Goal: Share content

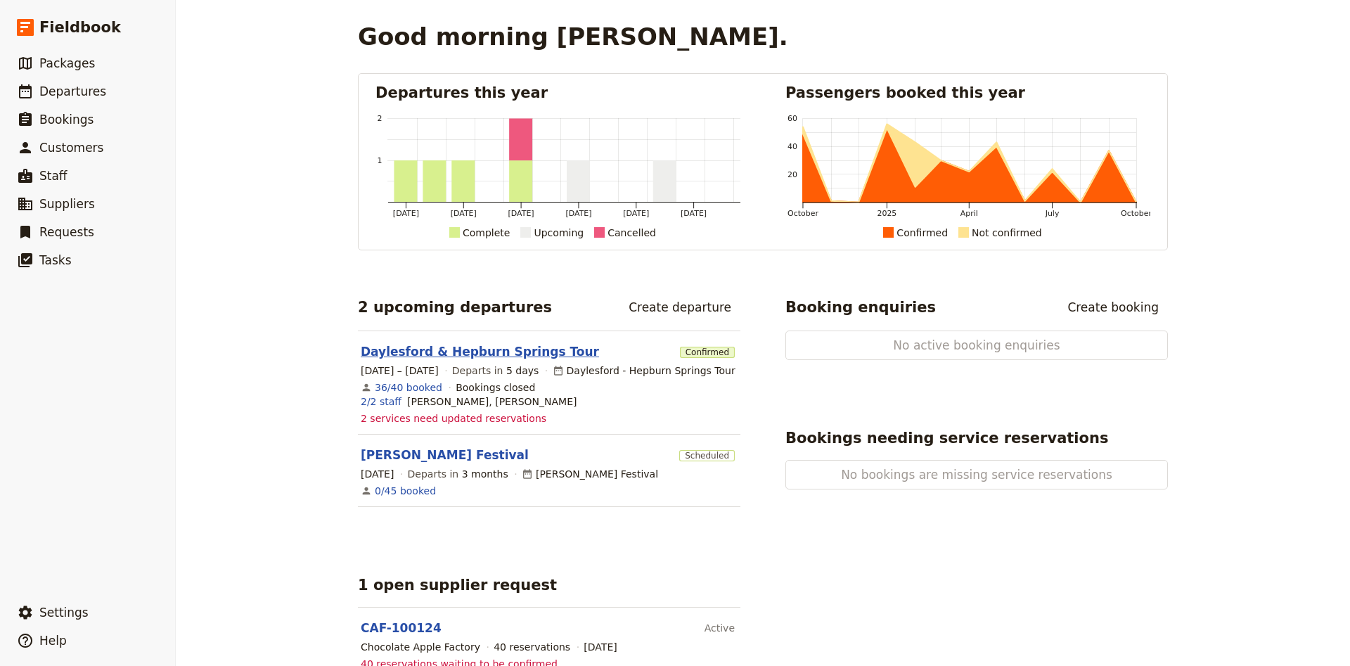
click at [522, 359] on link "Daylesford & Hepburn Springs Tour" at bounding box center [480, 351] width 238 height 17
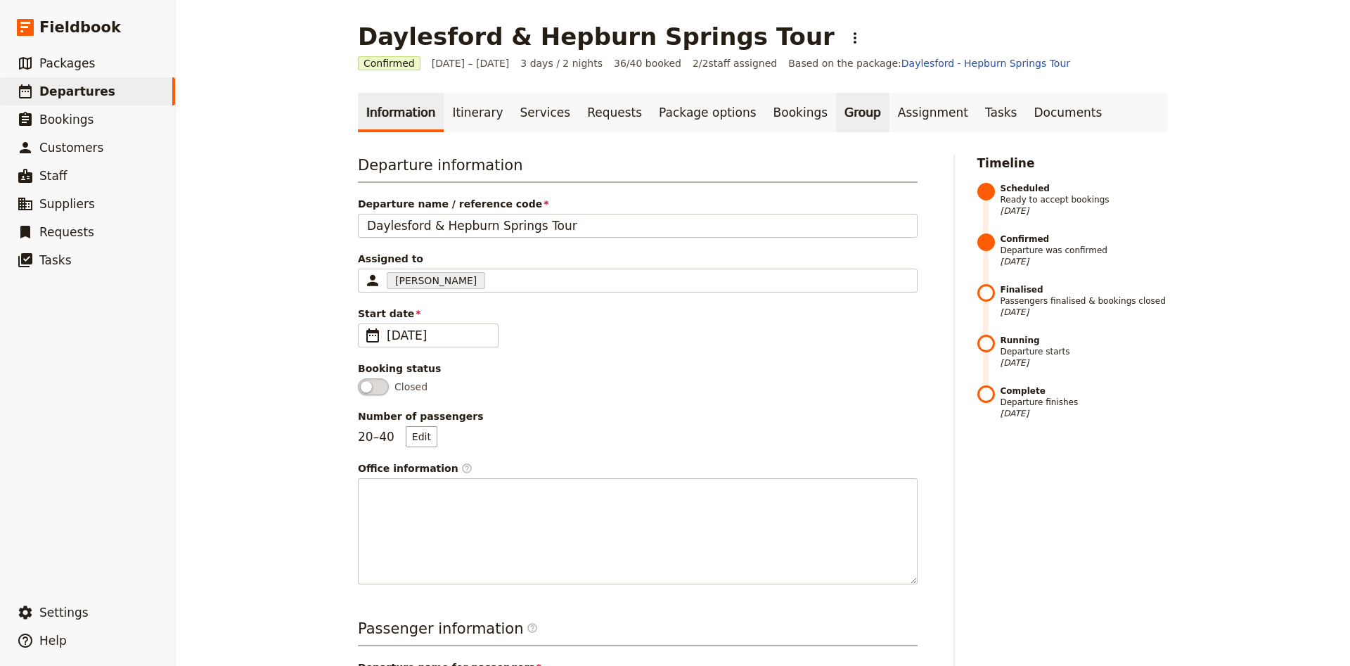
click at [836, 122] on link "Group" at bounding box center [862, 112] width 53 height 39
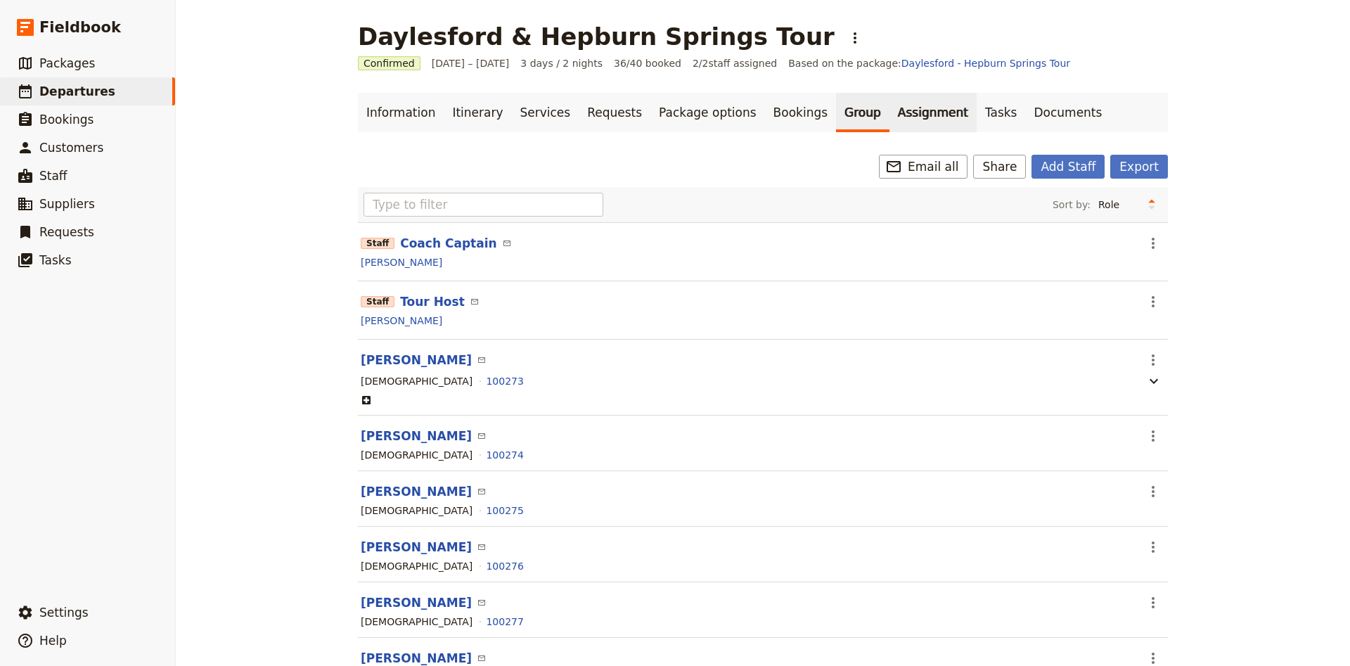
click at [890, 117] on link "Assignment" at bounding box center [933, 112] width 87 height 39
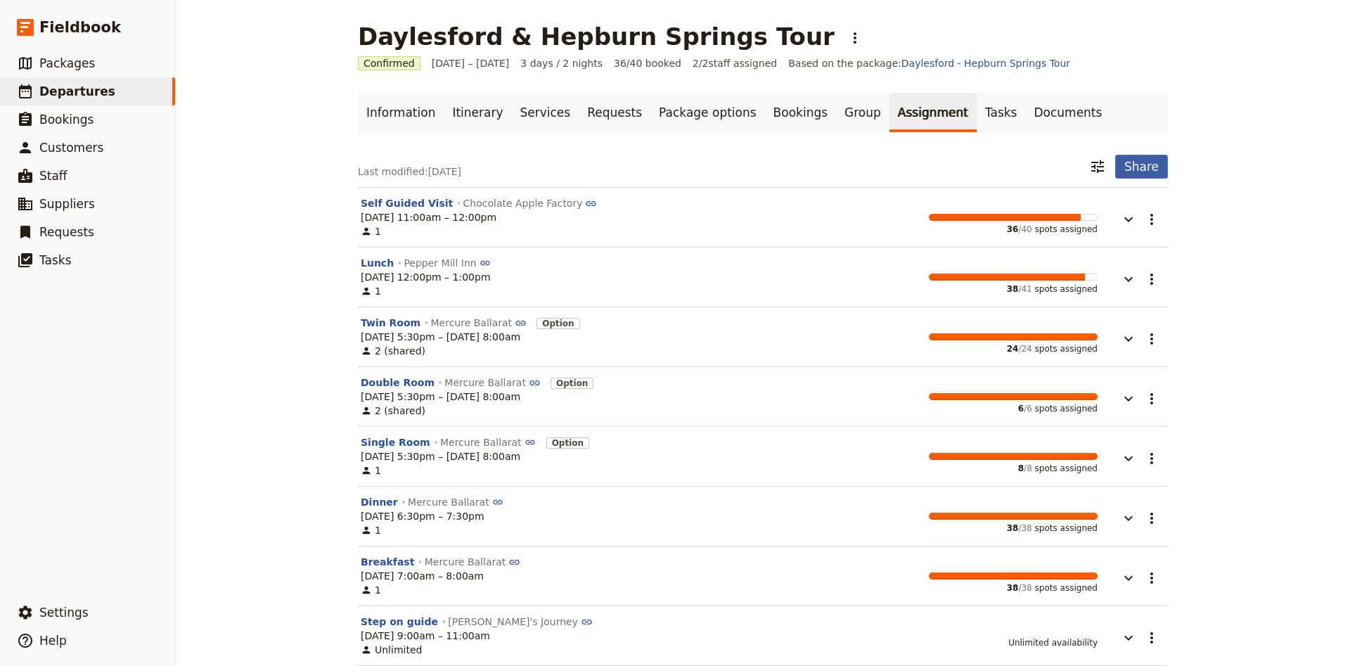
click at [1134, 173] on button "Share" at bounding box center [1141, 167] width 53 height 24
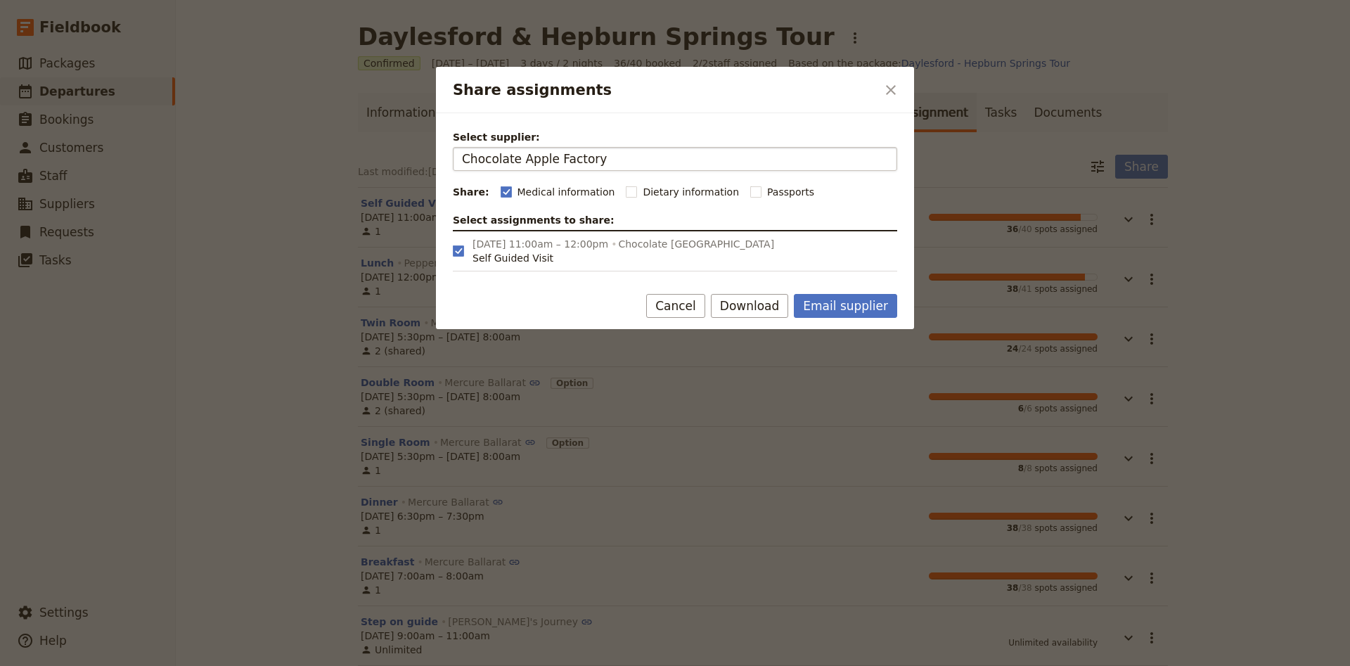
click at [630, 158] on input "Chocolate Apple Factory" at bounding box center [675, 158] width 426 height 17
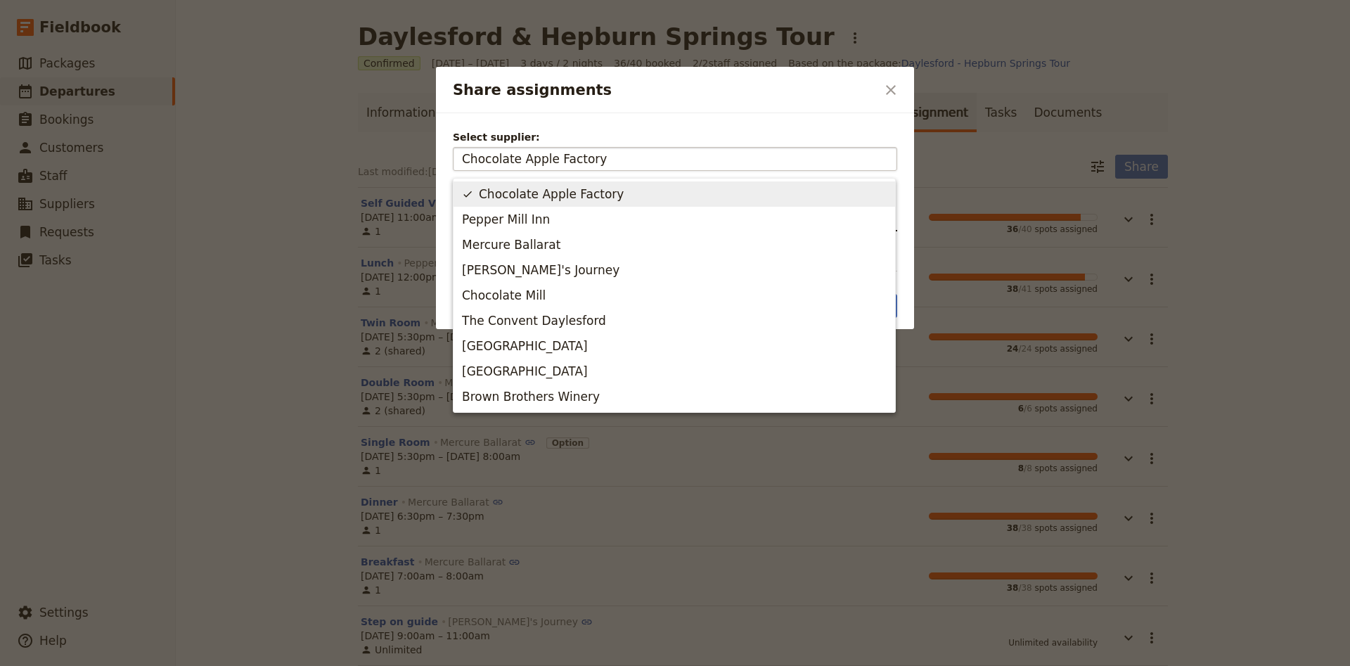
click at [630, 158] on input "Chocolate Apple Factory" at bounding box center [675, 158] width 426 height 17
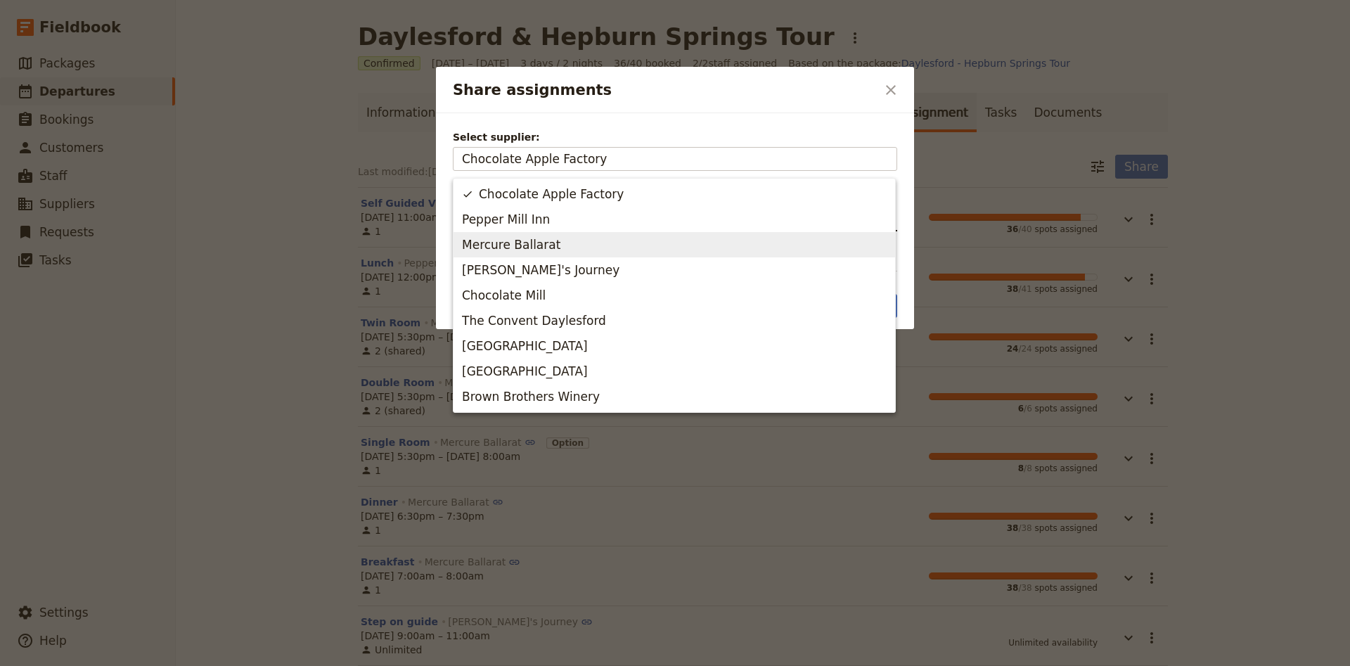
click at [523, 251] on span "Mercure Ballarat" at bounding box center [511, 244] width 98 height 17
type input "Mercure Ballarat"
checkbox input "false"
checkbox input "true"
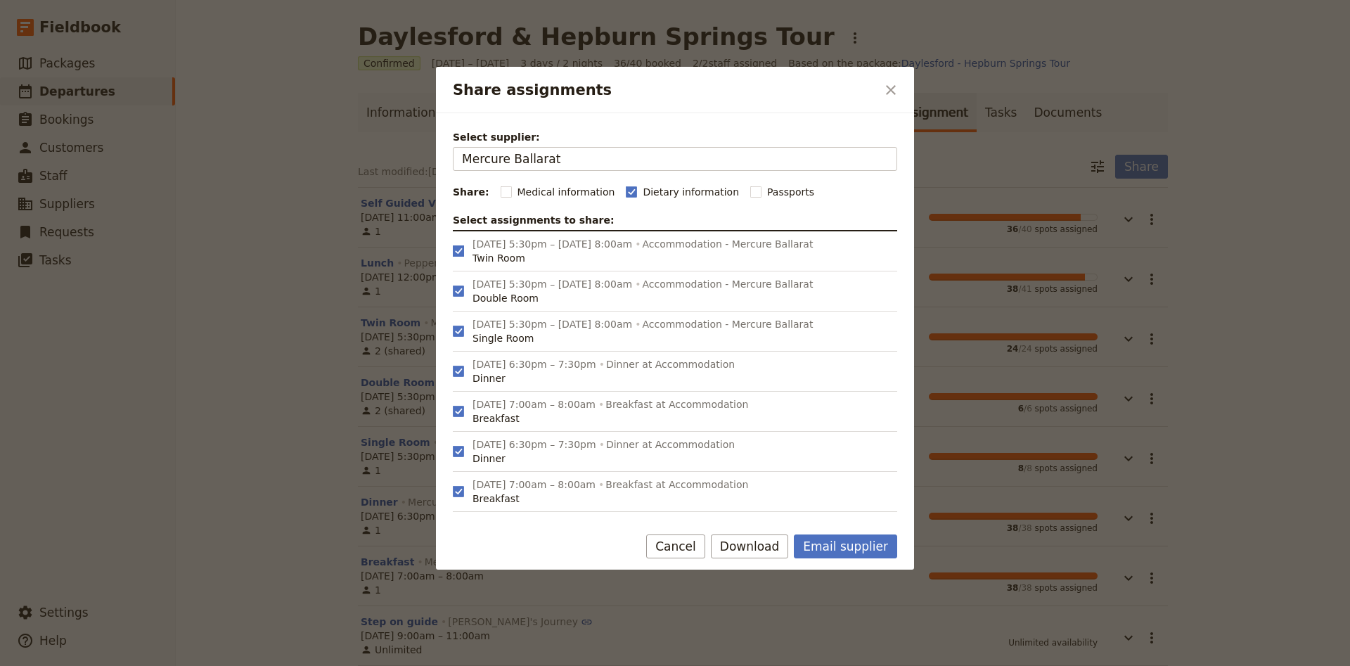
click at [463, 253] on rect "Share assignments" at bounding box center [458, 250] width 11 height 11
click at [453, 231] on input "[DATE] 5:30pm – [DATE] 8:00am Accommodation - [GEOGRAPHIC_DATA]" at bounding box center [452, 231] width 1 height 1
checkbox input "false"
click at [460, 300] on label "[DATE] 5:30pm – [DATE] 8:00am Accommodation - Mercure Ballarat Double Room" at bounding box center [675, 291] width 444 height 40
click at [453, 271] on input "[DATE] 5:30pm – [DATE] 8:00am Accommodation - Mercure Ballarat Double Room" at bounding box center [452, 271] width 1 height 1
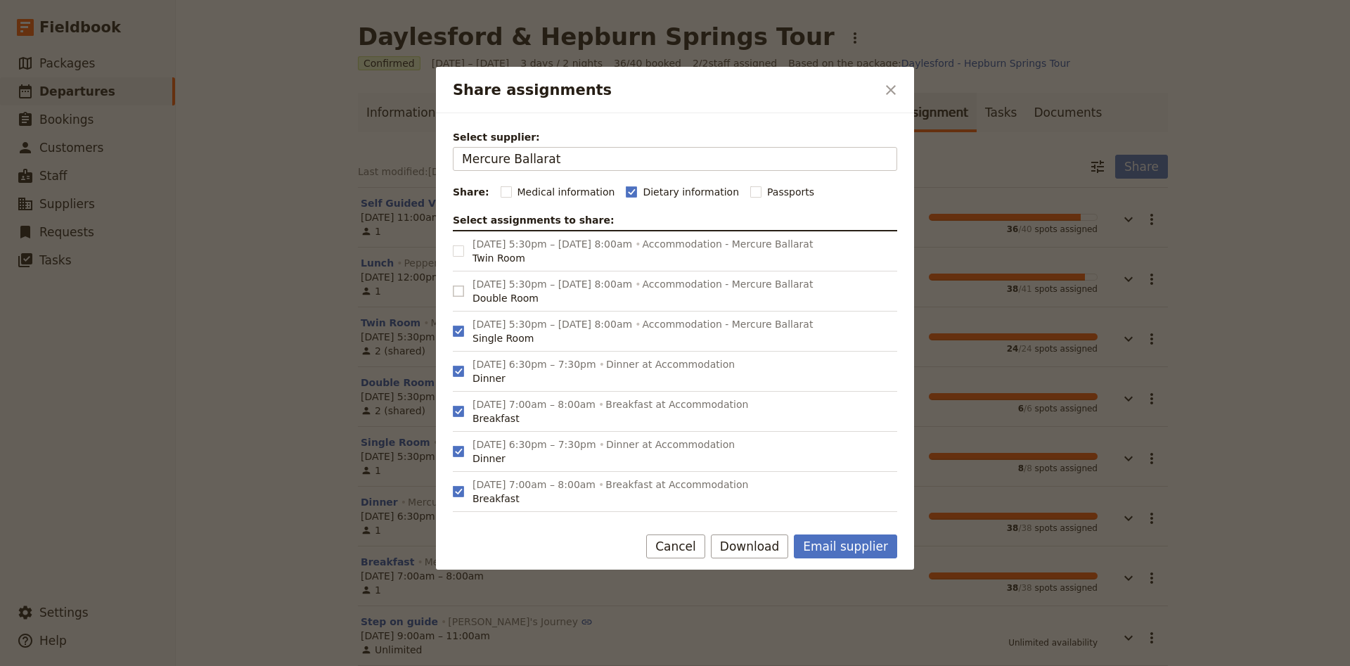
checkbox input "false"
click at [460, 332] on polygon "Share assignments" at bounding box center [458, 330] width 7 height 8
click at [453, 312] on input "[DATE] 5:30pm – [DATE] 8:00am Accommodation - [GEOGRAPHIC_DATA] Single Room" at bounding box center [452, 311] width 1 height 1
checkbox input "false"
click at [461, 410] on polygon "Share assignments" at bounding box center [458, 410] width 7 height 8
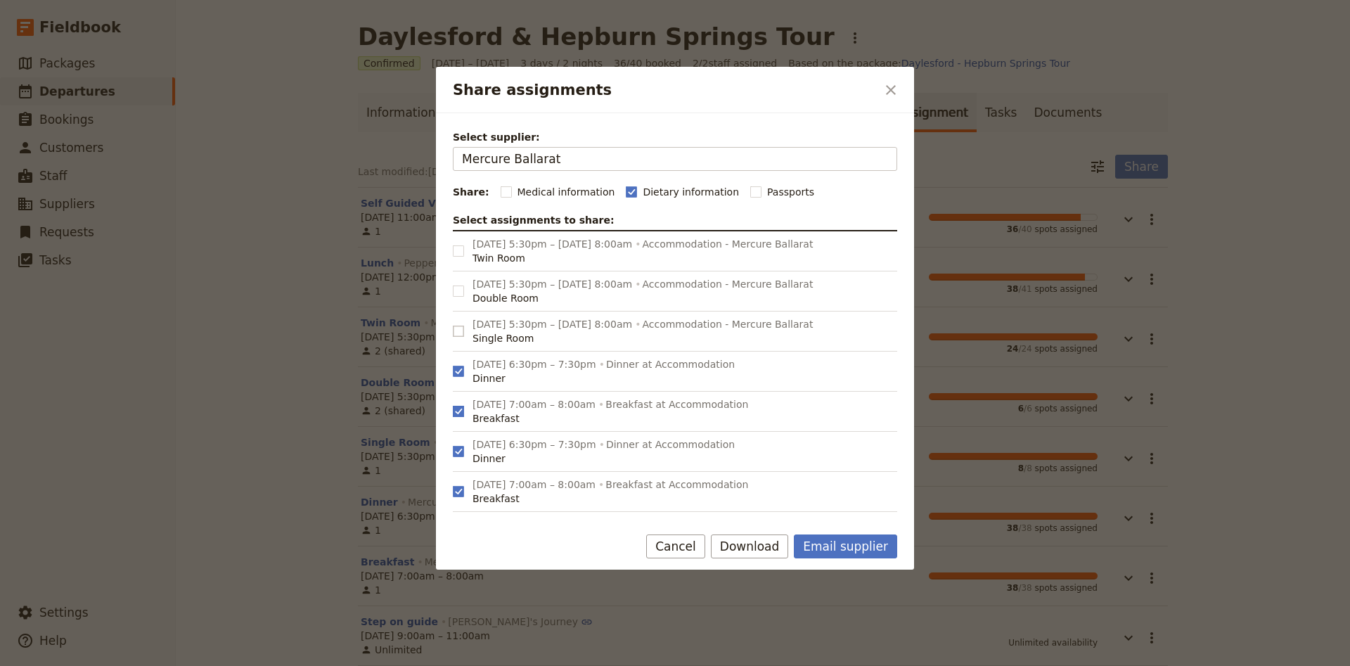
click at [453, 392] on input "[DATE] 7:00am – 8:00am Breakfast at Accommodation Breakfast" at bounding box center [452, 391] width 1 height 1
checkbox input "false"
click at [463, 490] on rect "Share assignments" at bounding box center [458, 491] width 11 height 11
click at [453, 472] on input "[DATE] 7:00am – 8:00am Breakfast at Accommodation Breakfast" at bounding box center [452, 471] width 1 height 1
checkbox input "false"
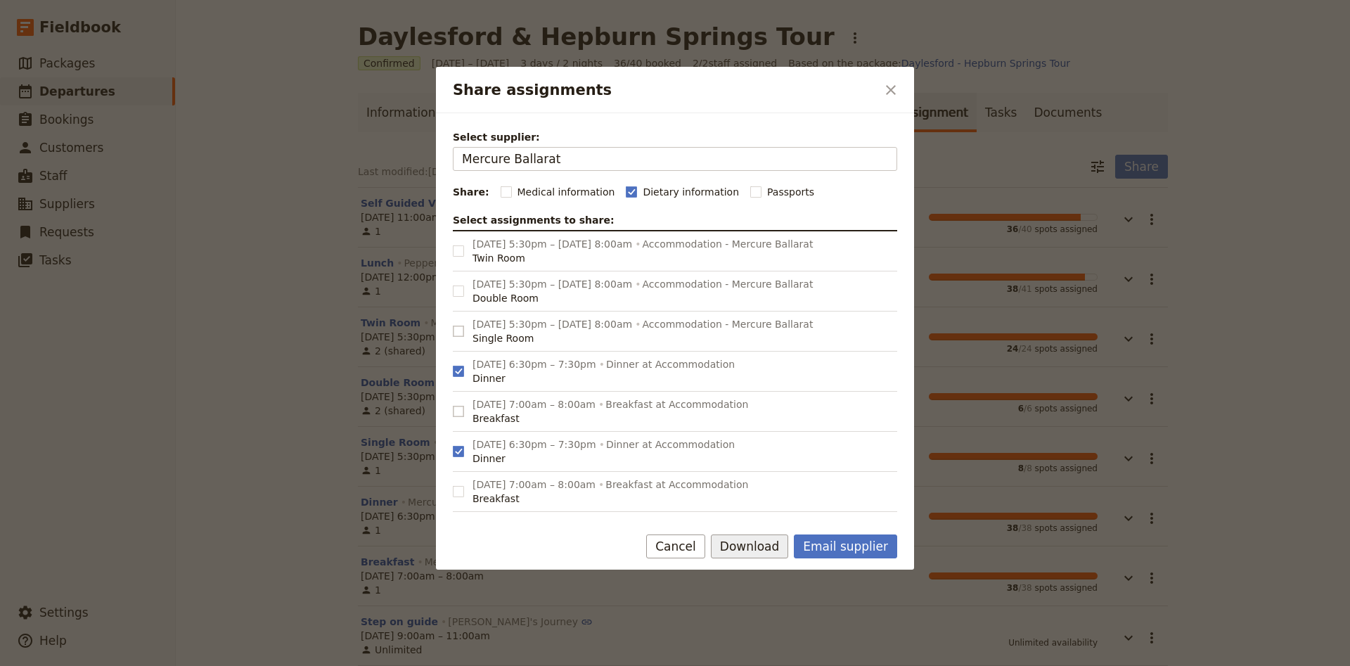
click at [768, 546] on button "Download" at bounding box center [750, 546] width 78 height 24
click at [788, 595] on span "Download pdf" at bounding box center [771, 597] width 68 height 14
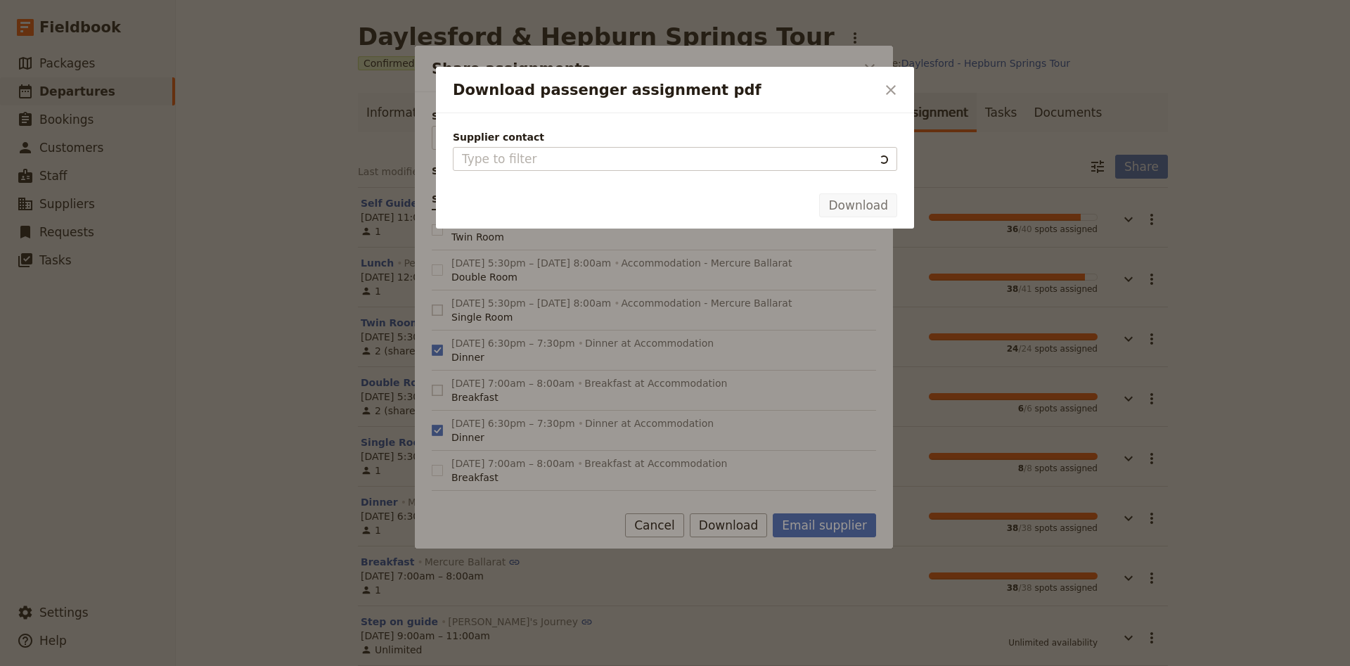
type input "Mercure Ballarat"
click at [864, 202] on button "Download" at bounding box center [858, 205] width 78 height 24
click at [889, 89] on icon "Close dialog" at bounding box center [891, 90] width 10 height 10
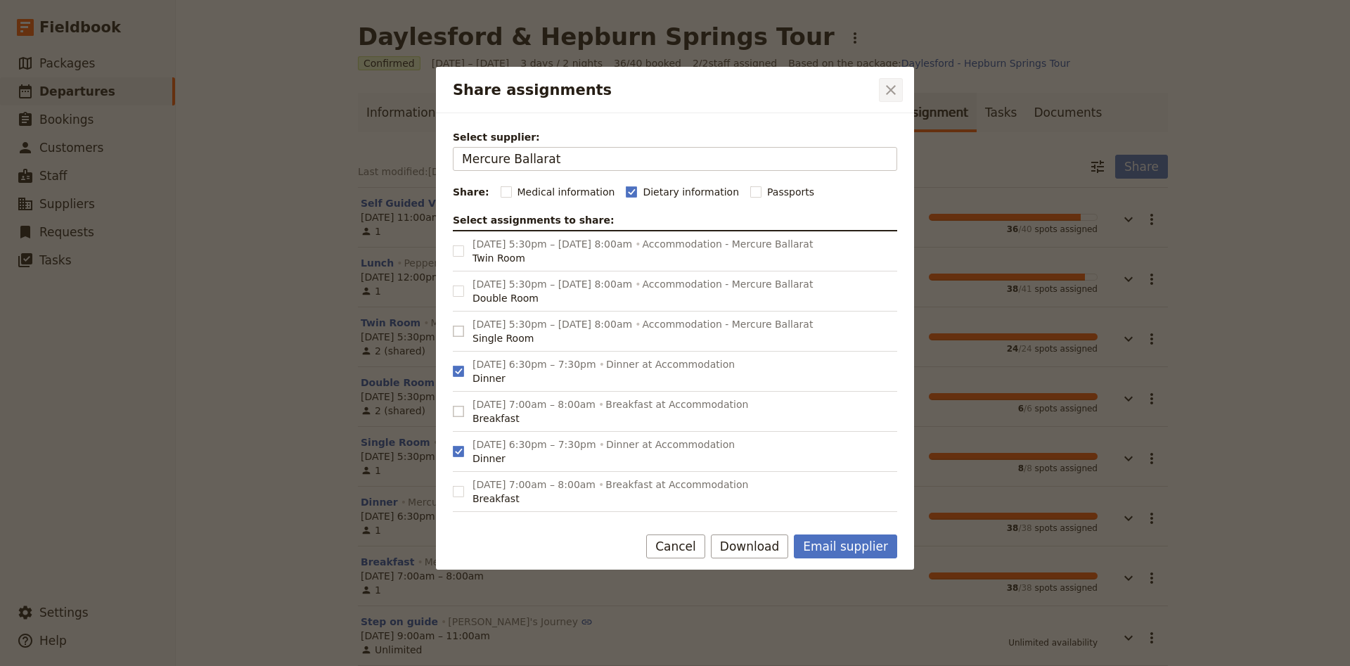
click at [894, 90] on icon "Close dialog" at bounding box center [891, 90] width 17 height 17
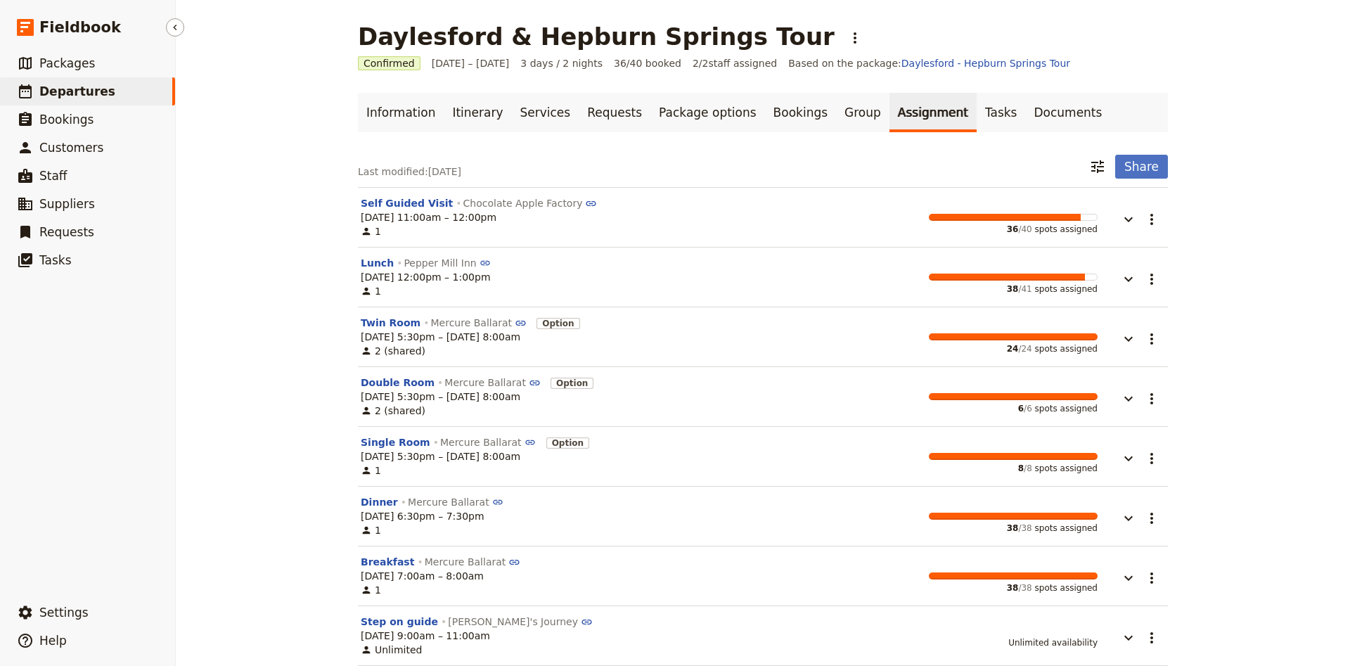
click at [63, 89] on span "Departures" at bounding box center [77, 91] width 76 height 14
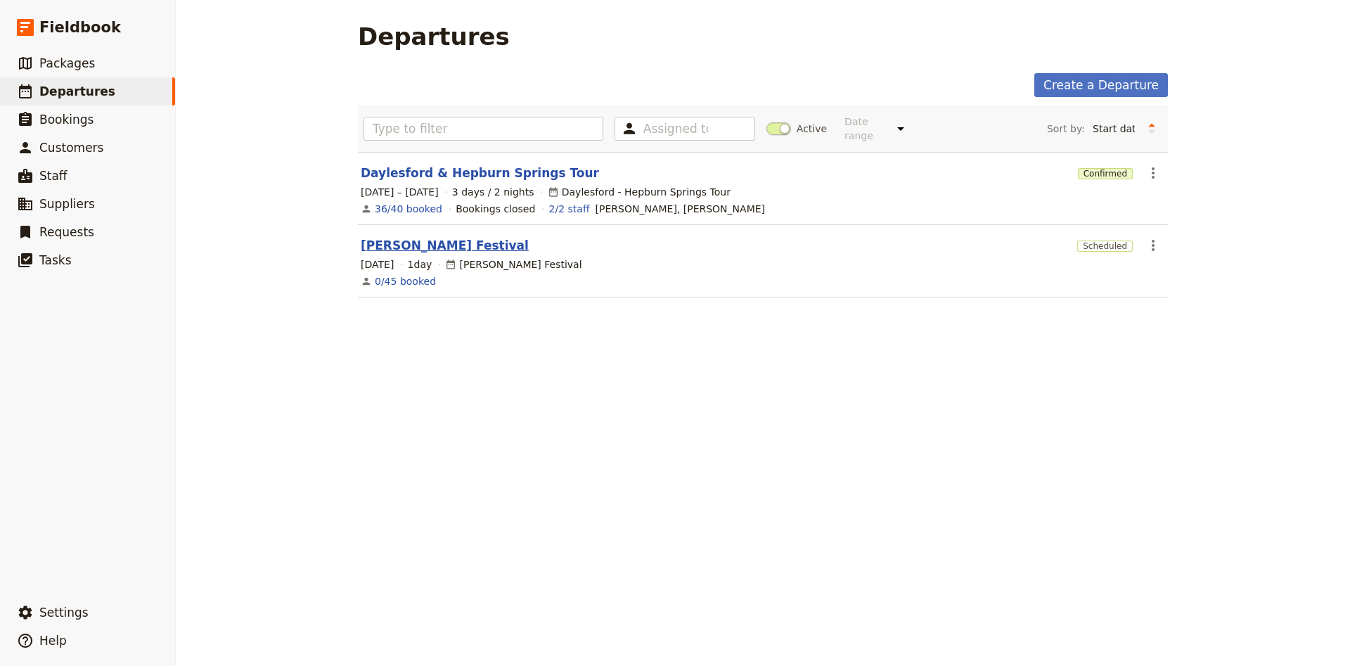
click at [454, 237] on link "[PERSON_NAME] Festival" at bounding box center [445, 245] width 168 height 17
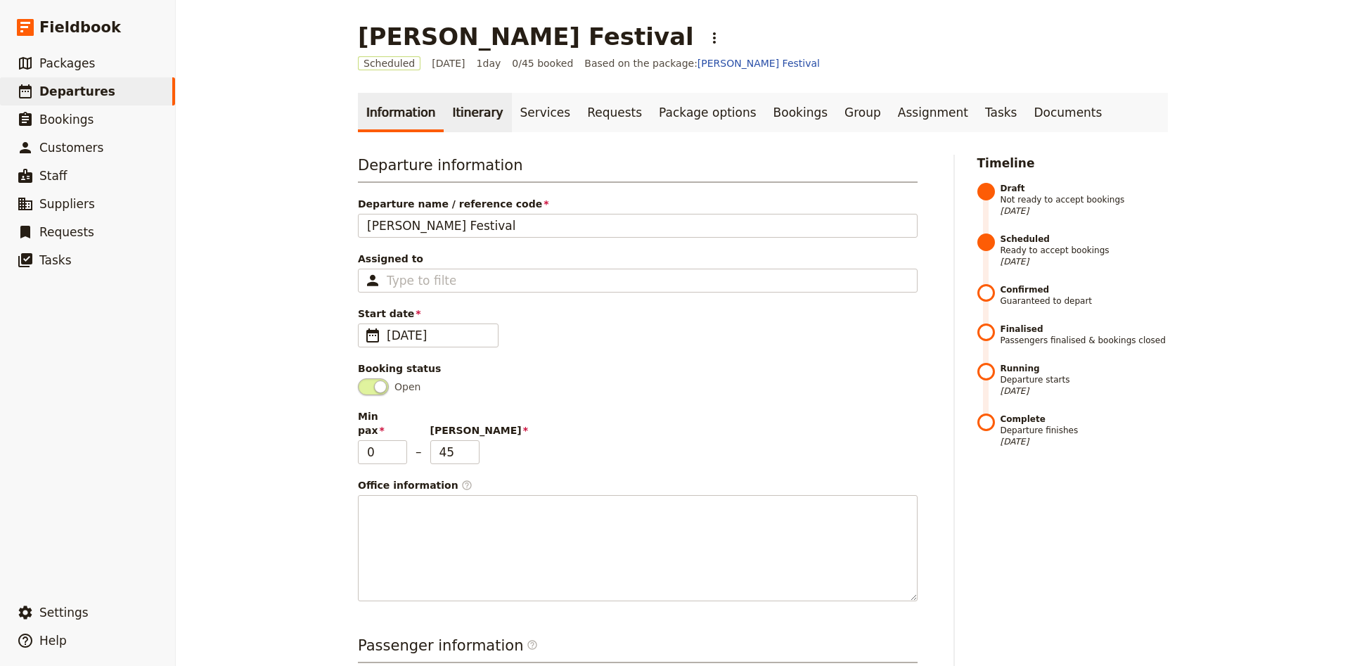
click at [476, 122] on link "Itinerary" at bounding box center [478, 112] width 68 height 39
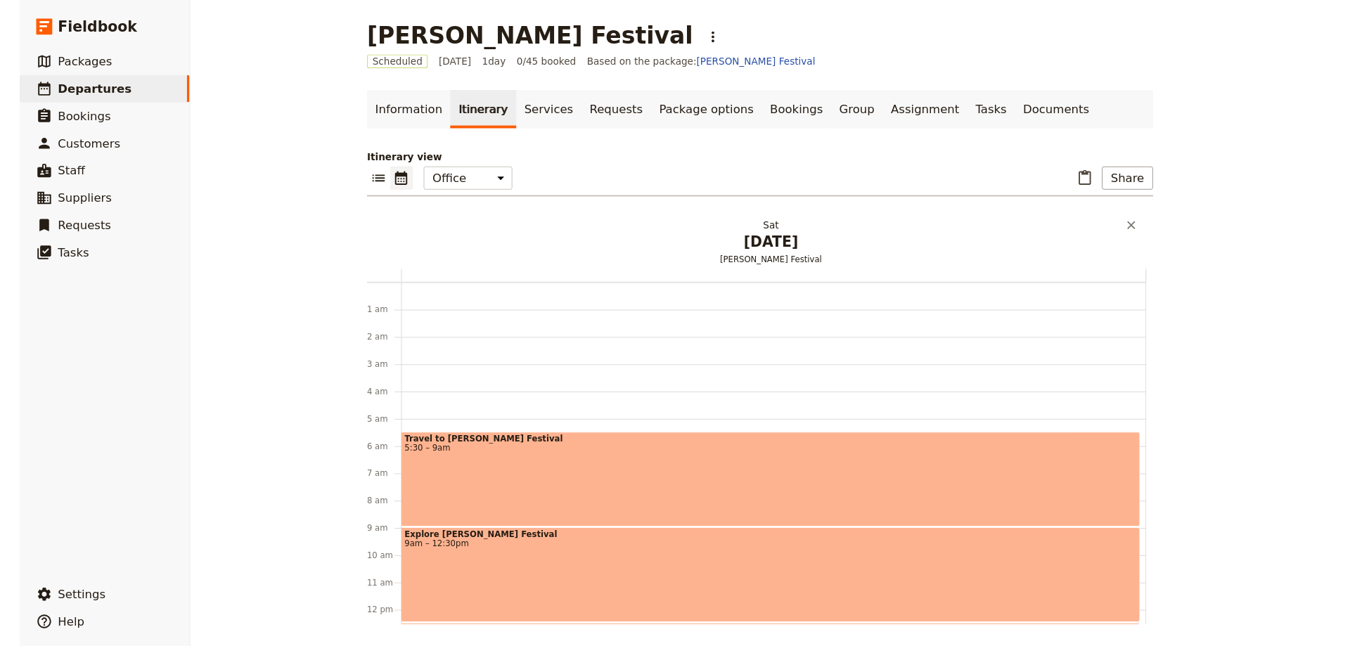
scroll to position [141, 0]
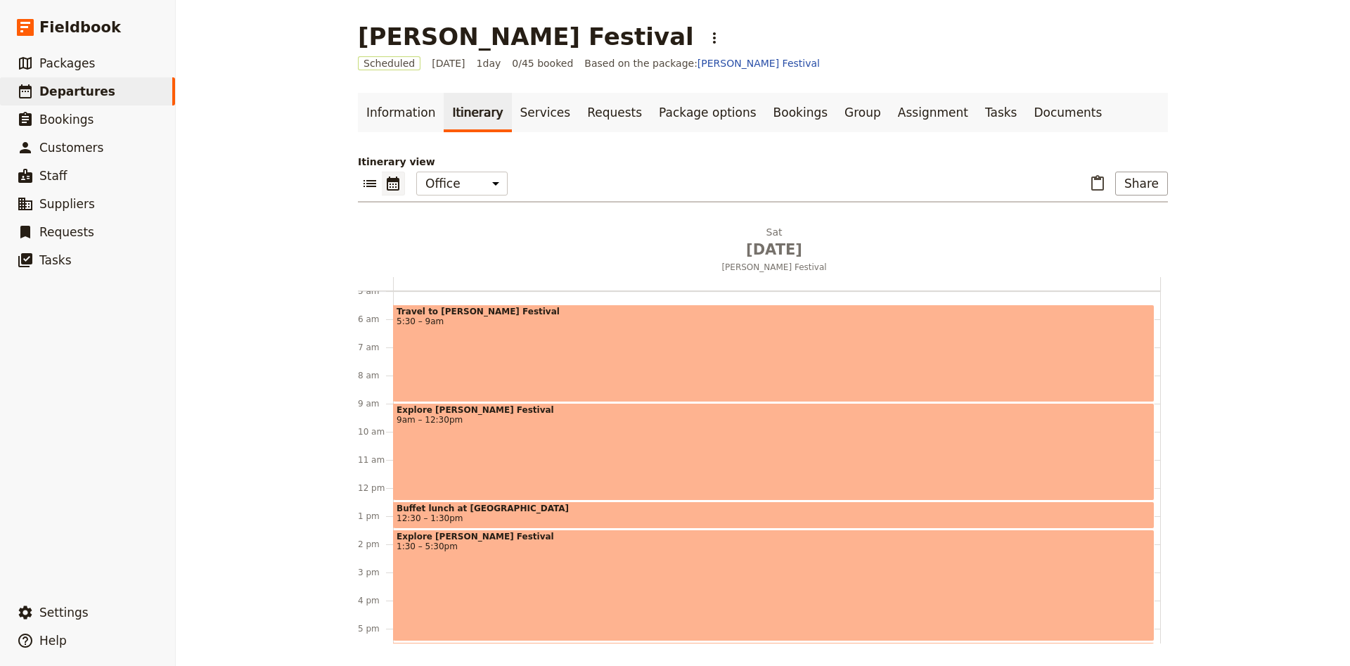
click at [537, 312] on span "Travel to [PERSON_NAME] Festival" at bounding box center [774, 312] width 755 height 10
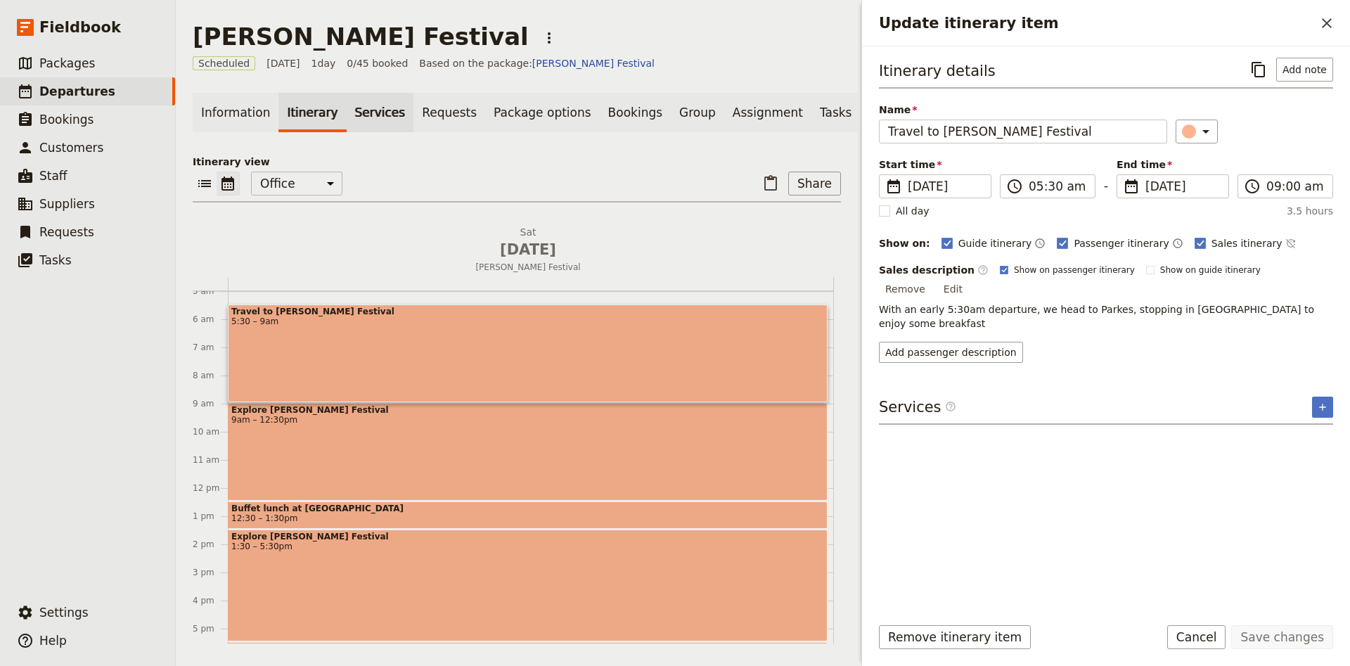
click at [374, 101] on link "Services" at bounding box center [381, 112] width 68 height 39
